Goal: Task Accomplishment & Management: Manage account settings

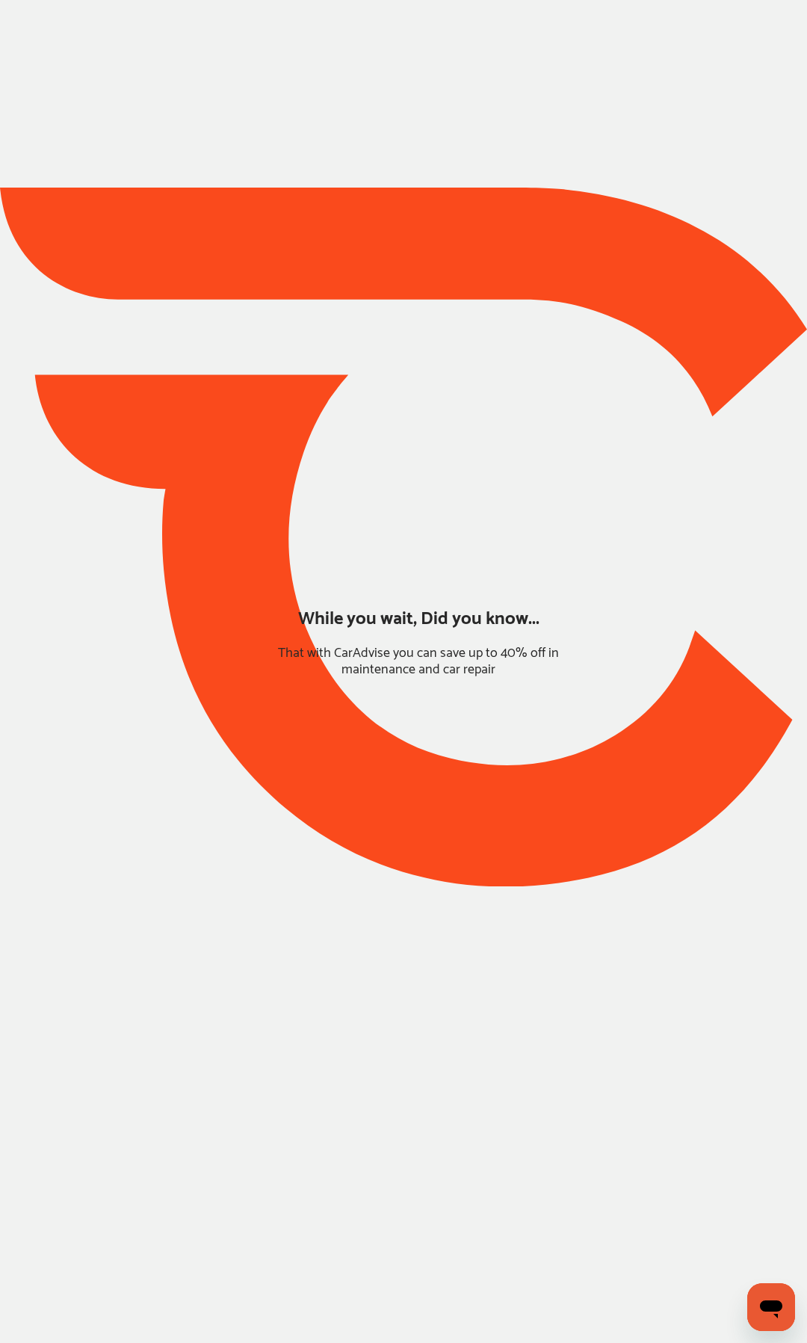
type input "*****"
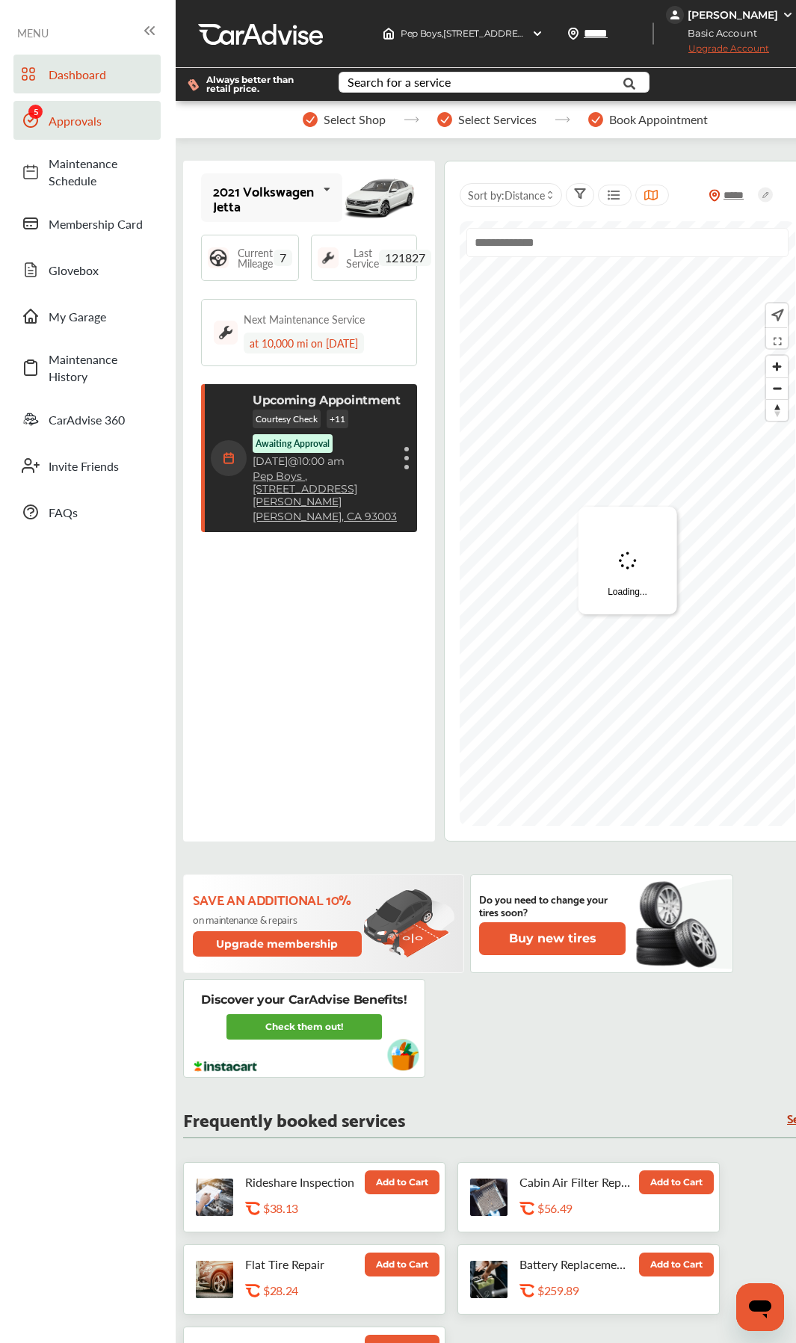
click at [55, 132] on link "Approvals" at bounding box center [86, 120] width 147 height 39
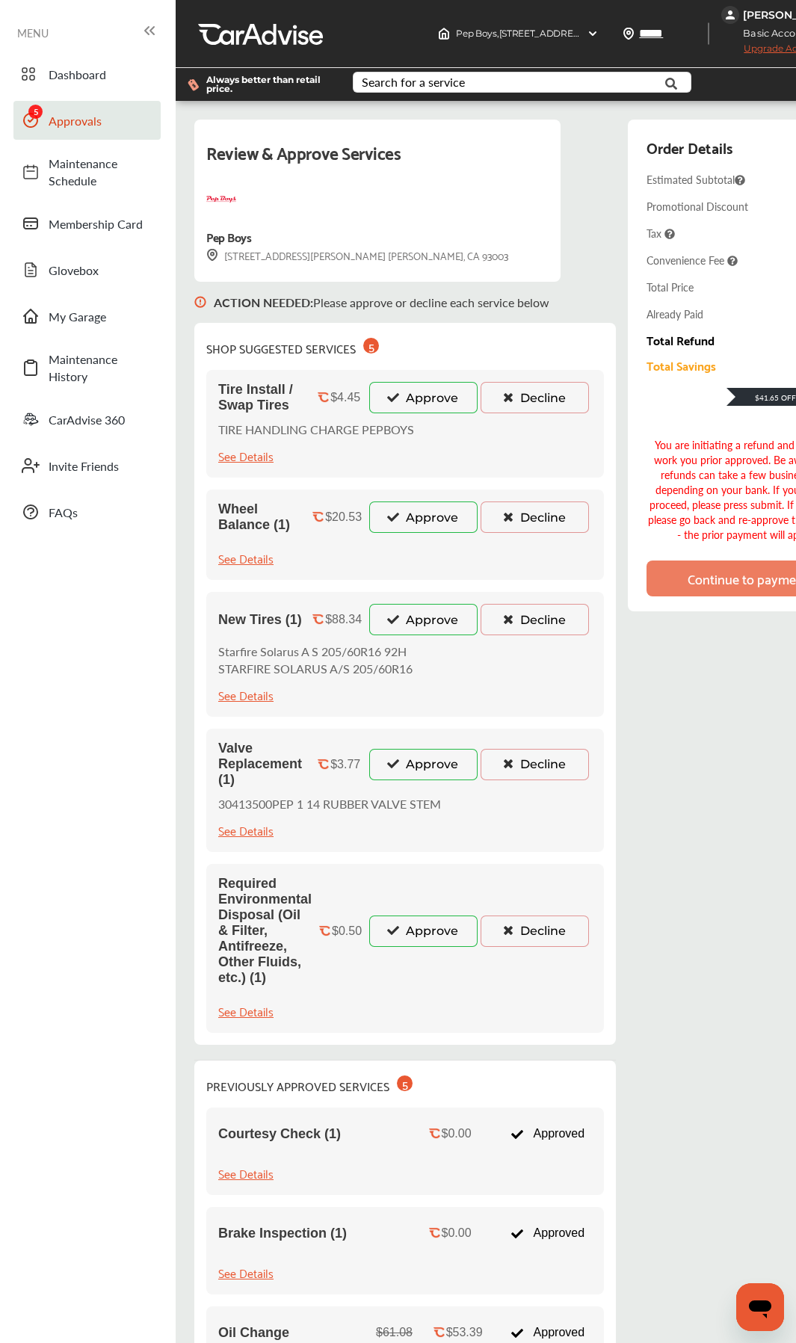
click at [392, 396] on icon at bounding box center [393, 397] width 14 height 10
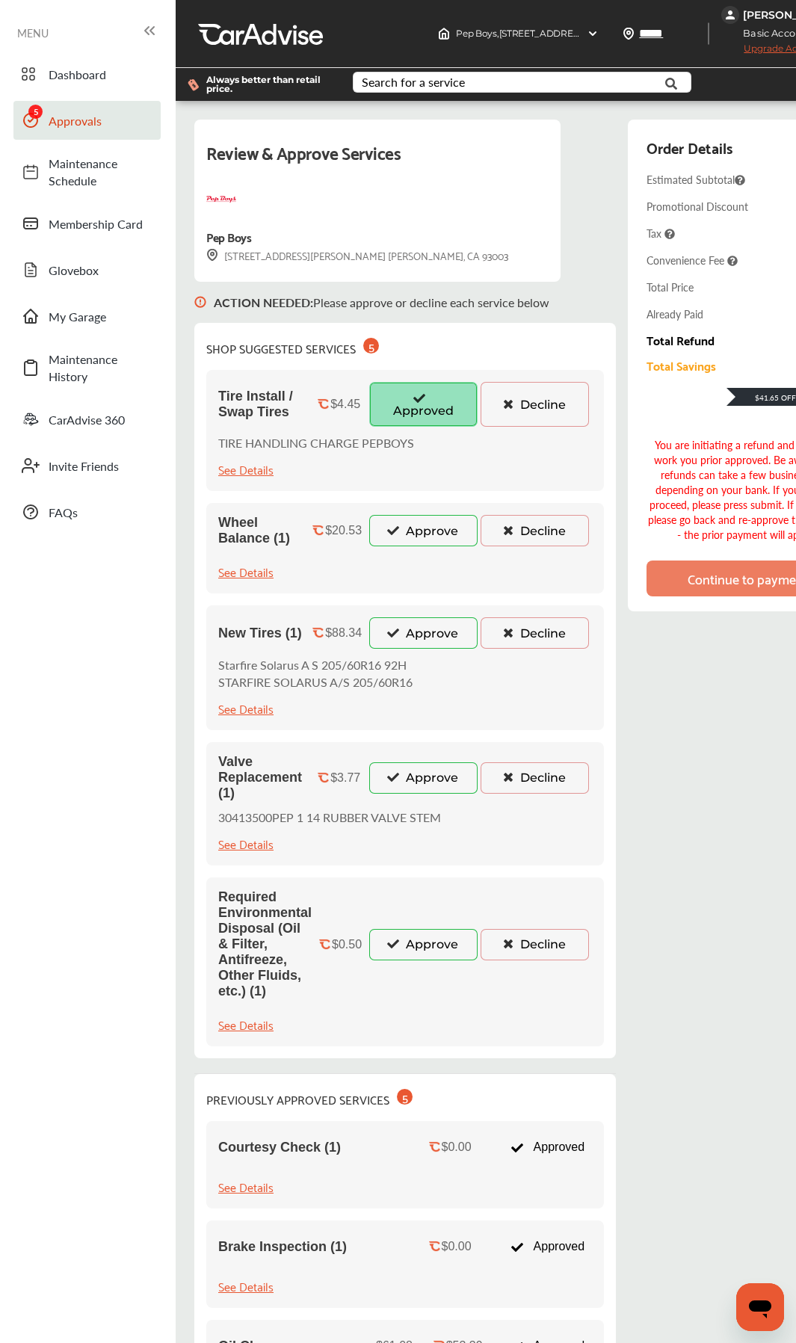
click at [380, 524] on button "Approve" at bounding box center [423, 530] width 108 height 31
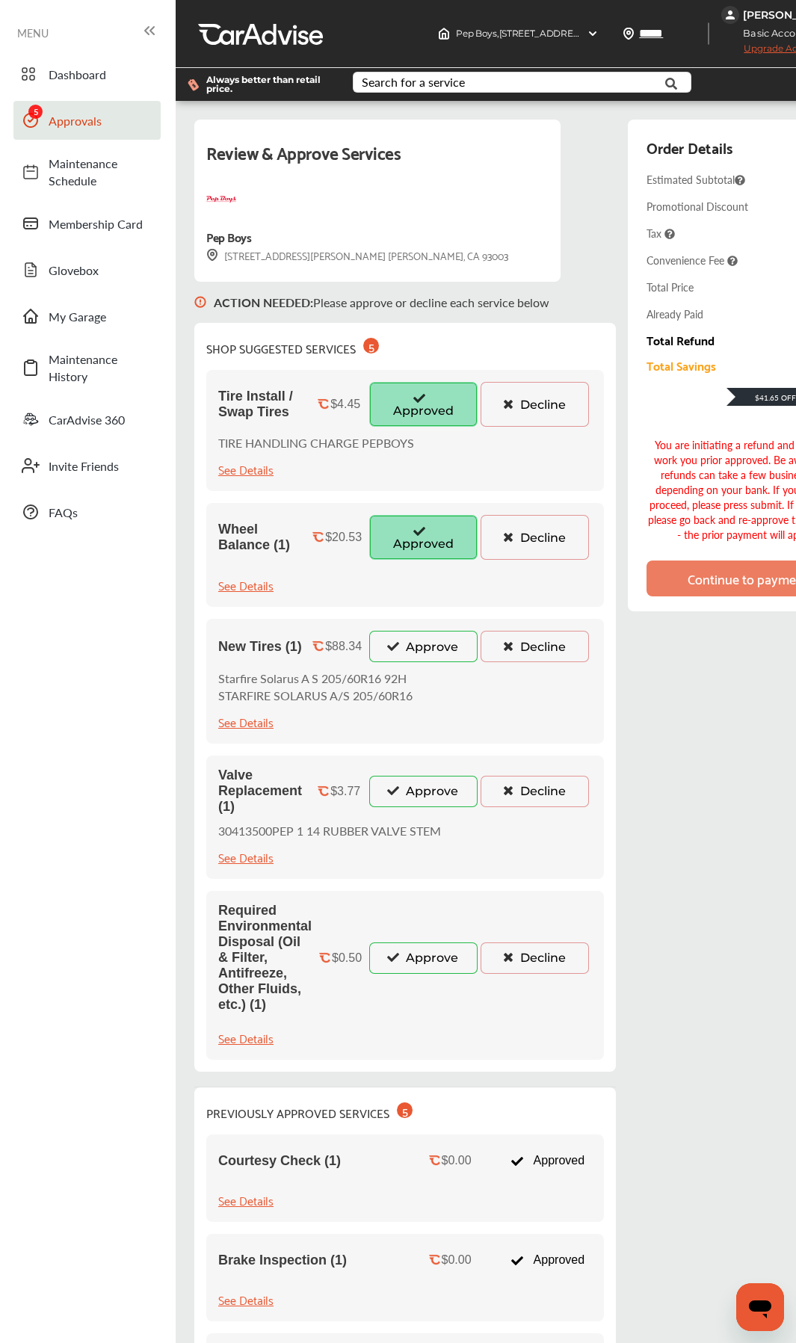
drag, startPoint x: 392, startPoint y: 627, endPoint x: 392, endPoint y: 639, distance: 12.0
click at [392, 630] on div "New Tires (1) $88.34 Approve Decline Starfire Solarus A S 205/60R16 92H STARFIR…" at bounding box center [405, 681] width 398 height 125
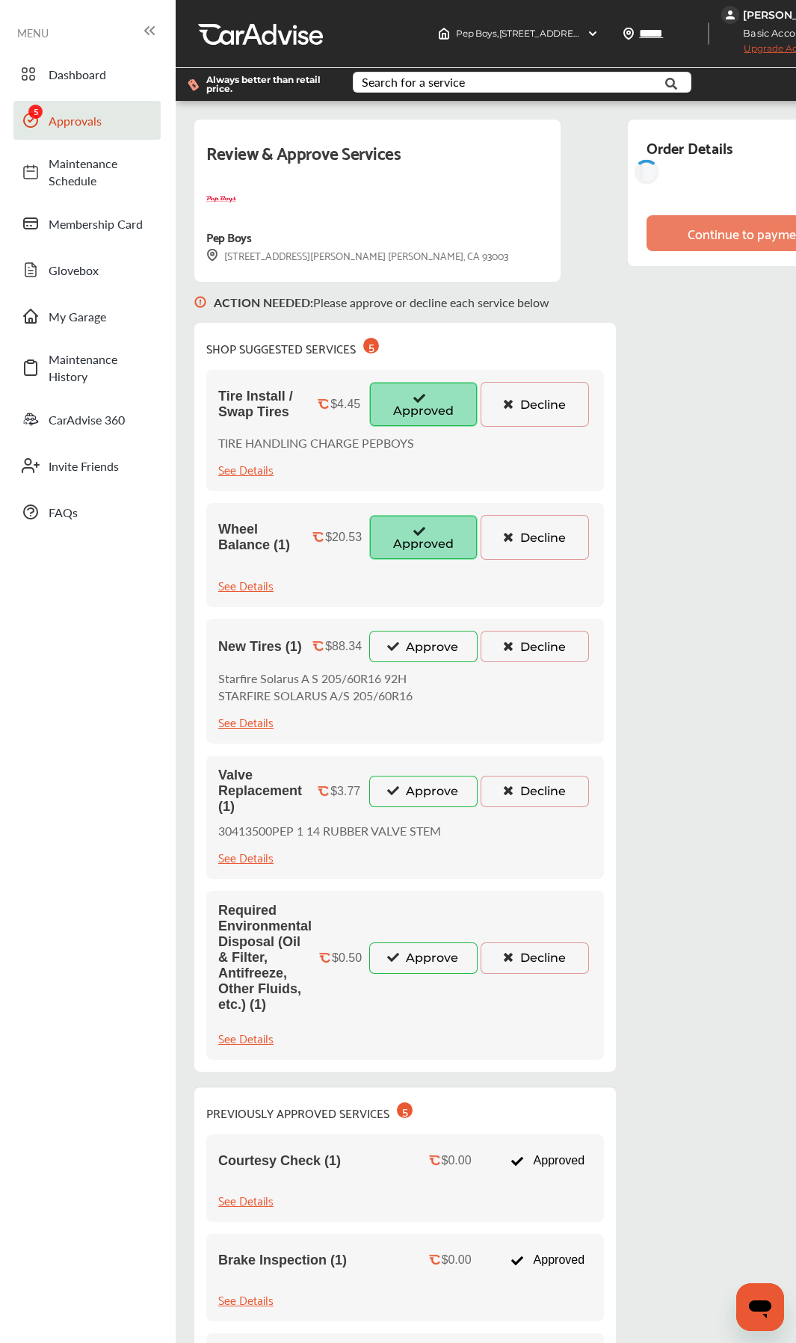
click at [392, 633] on icon at bounding box center [393, 645] width 14 height 10
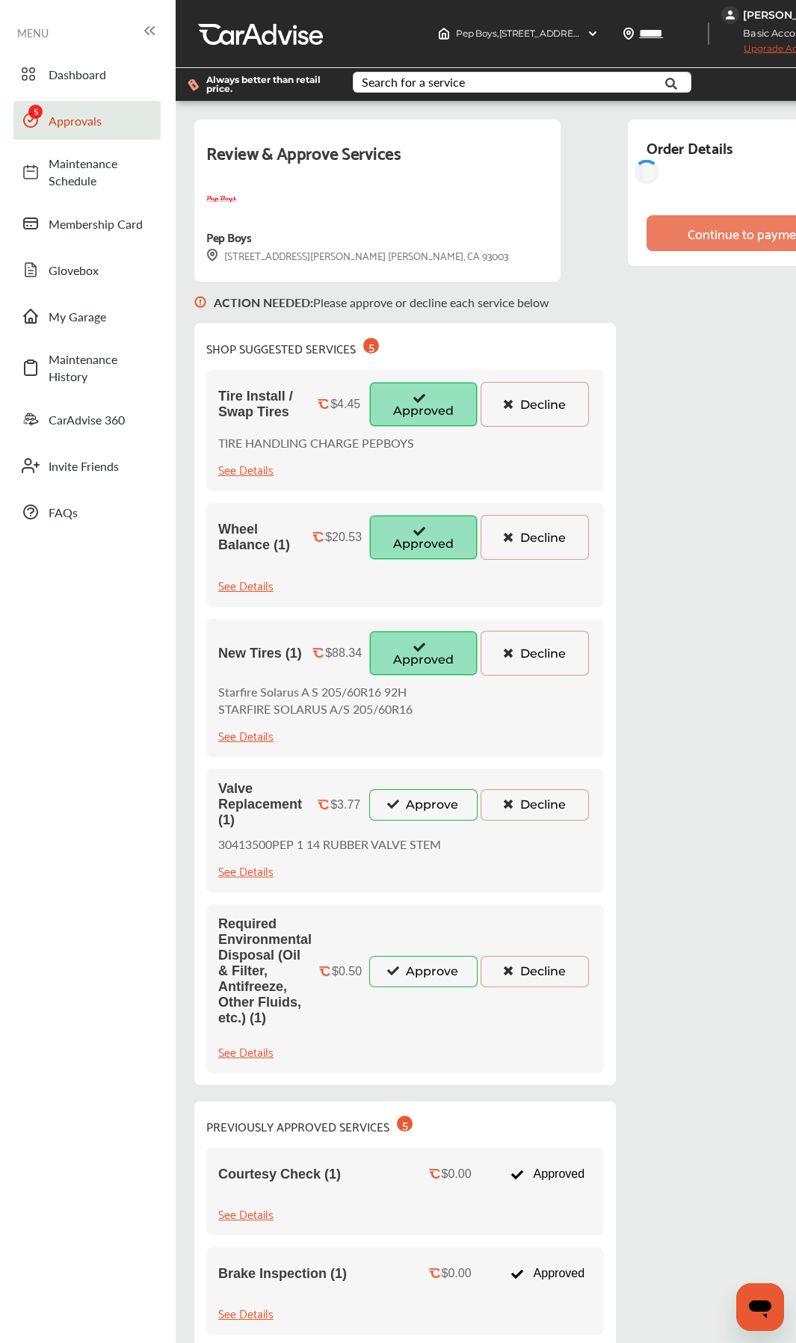
drag, startPoint x: 384, startPoint y: 812, endPoint x: 395, endPoint y: 865, distance: 53.5
click at [384, 633] on button "Approve" at bounding box center [423, 804] width 108 height 31
drag, startPoint x: 384, startPoint y: 973, endPoint x: 368, endPoint y: 943, distance: 34.1
click at [383, 633] on button "Approve" at bounding box center [423, 971] width 108 height 31
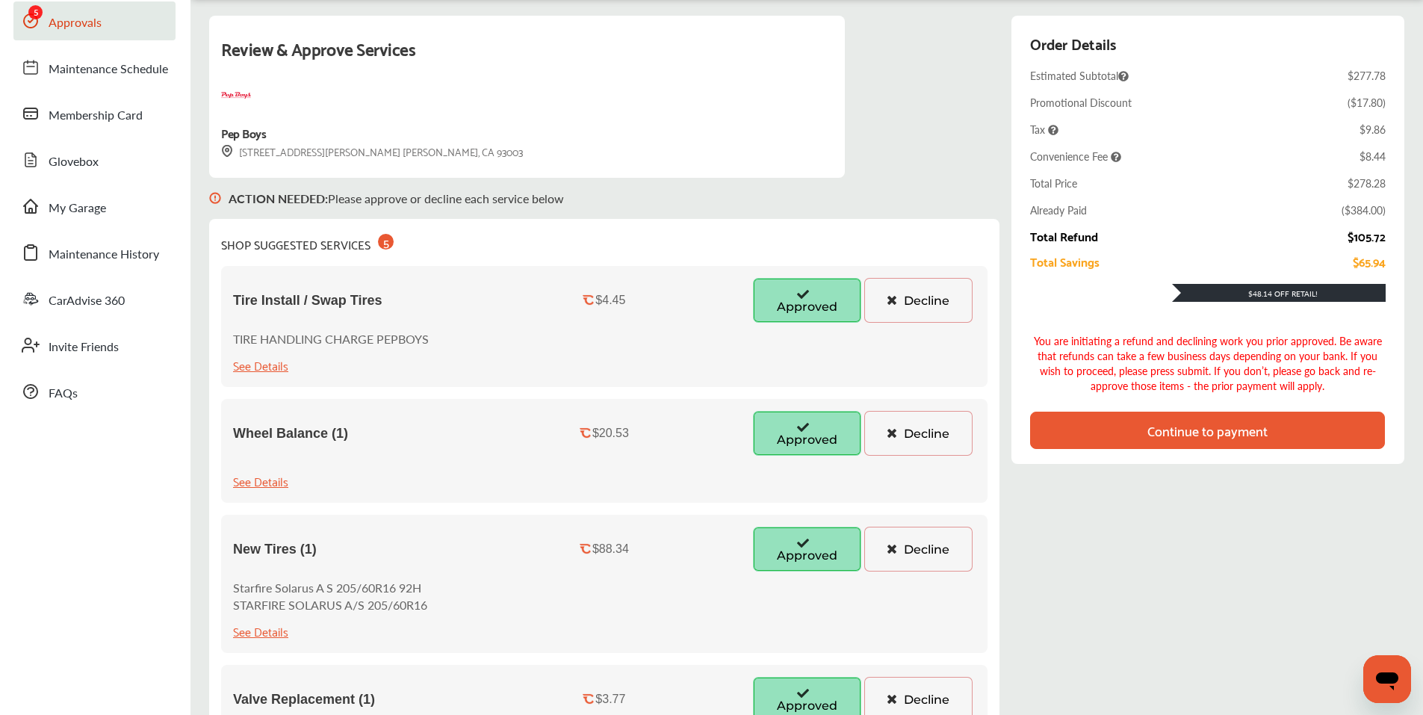
scroll to position [75, 0]
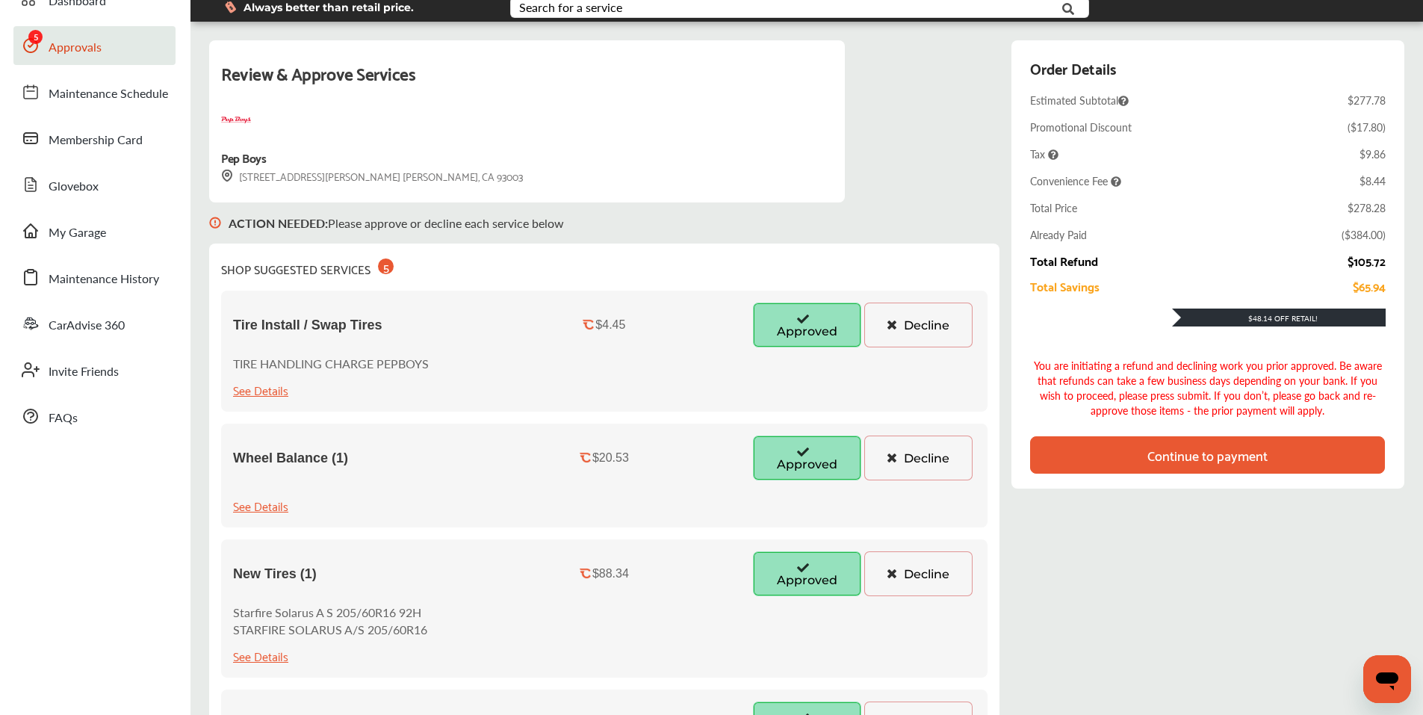
click at [779, 327] on div "$48.14 Off Retail!" at bounding box center [1208, 321] width 356 height 25
click at [779, 452] on div "Continue to payment" at bounding box center [1207, 454] width 355 height 37
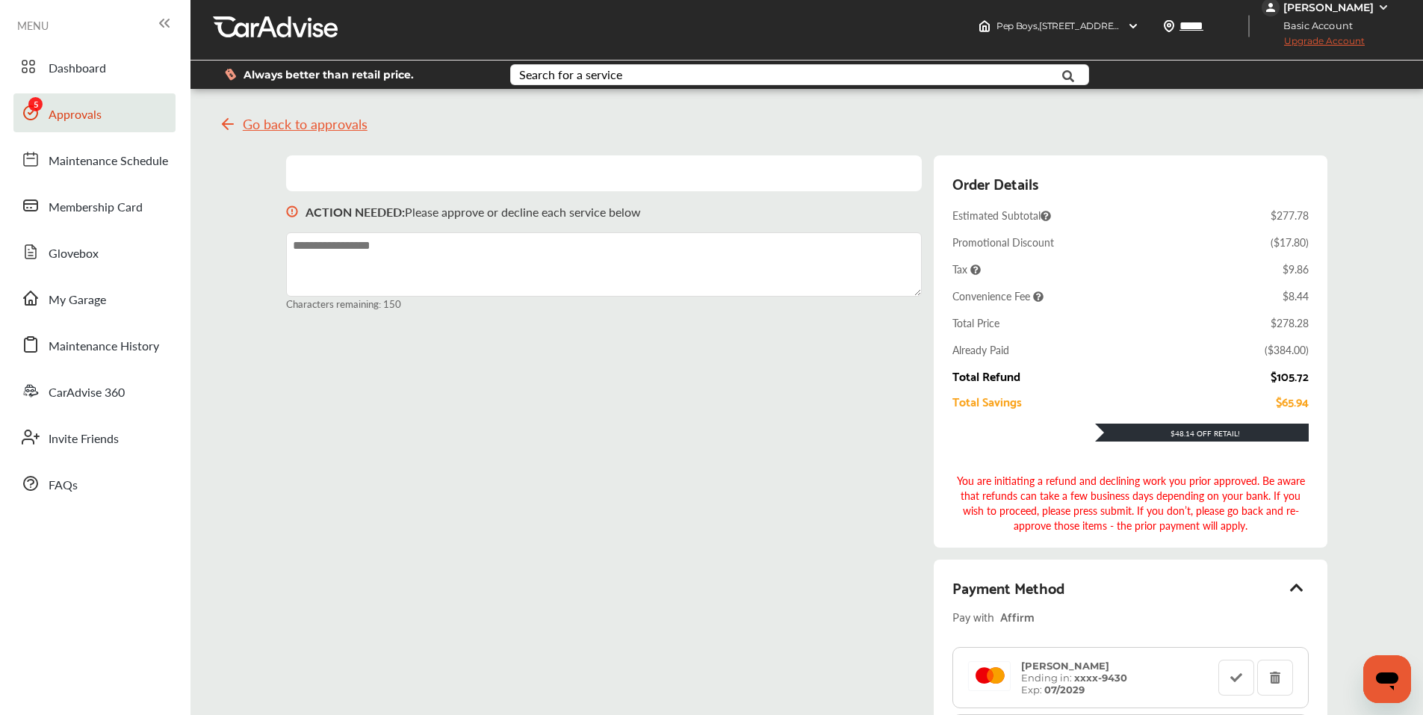
scroll to position [0, 0]
